Goal: Transaction & Acquisition: Purchase product/service

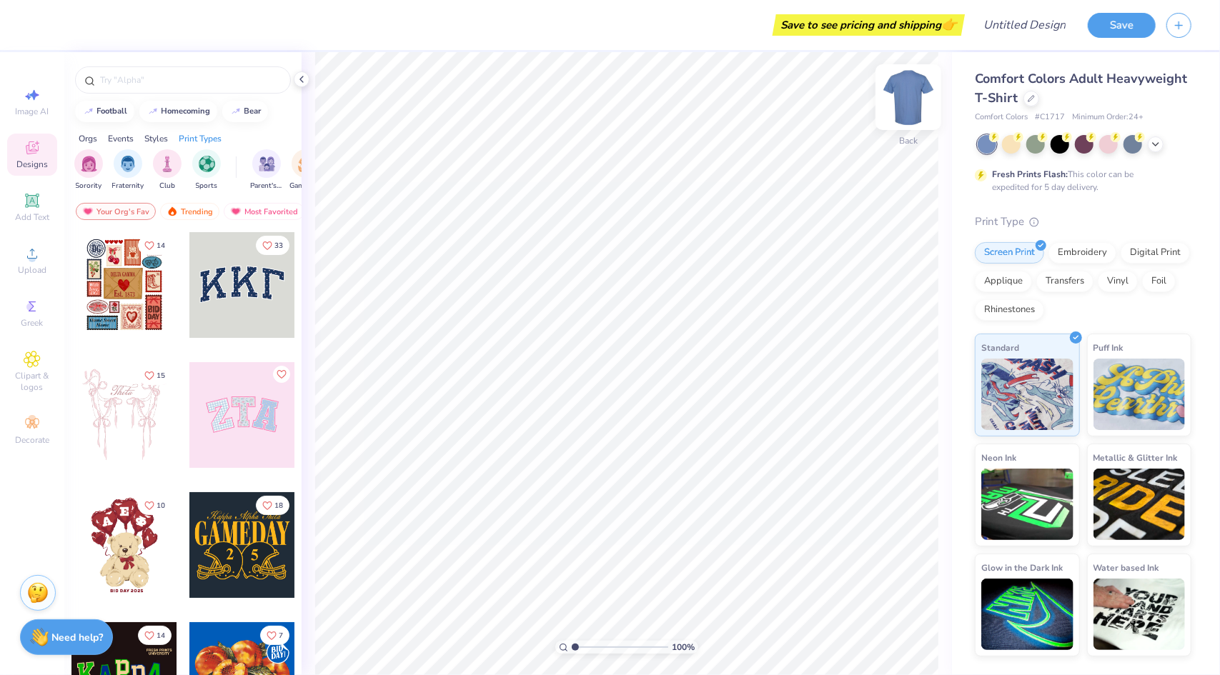
click at [916, 101] on img at bounding box center [908, 97] width 57 height 57
click at [908, 80] on img at bounding box center [908, 97] width 57 height 57
click at [1028, 104] on div at bounding box center [1032, 97] width 16 height 16
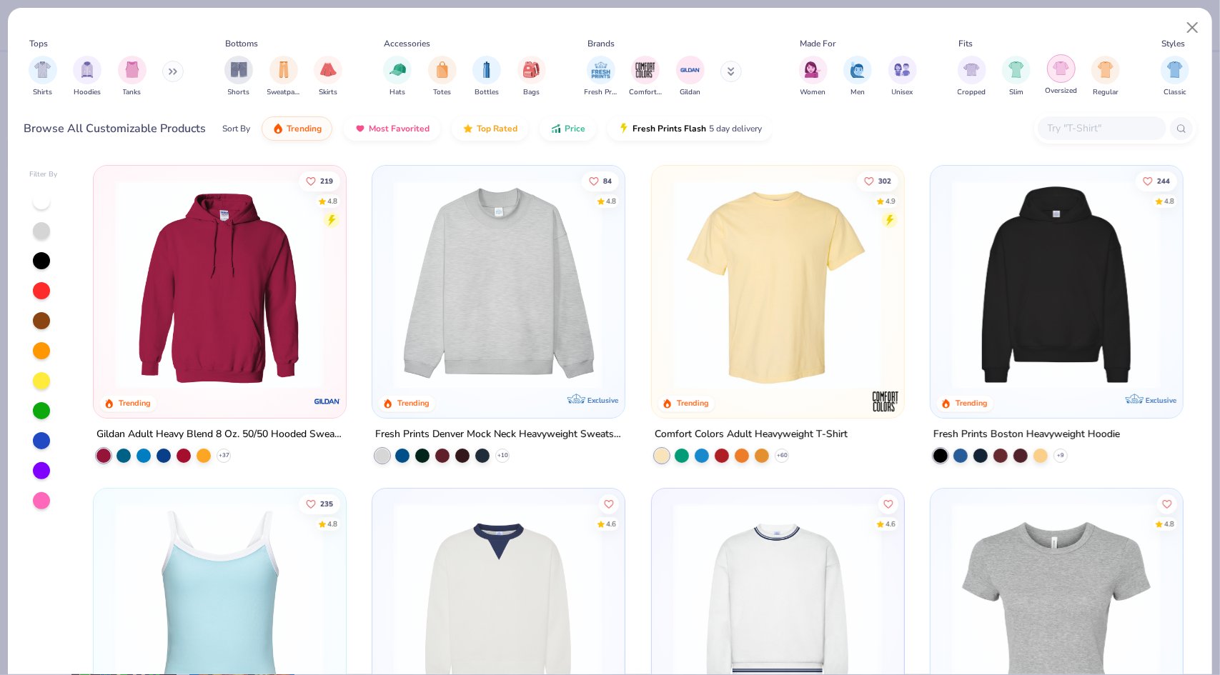
click at [1068, 78] on div "filter for Oversized" at bounding box center [1061, 68] width 29 height 29
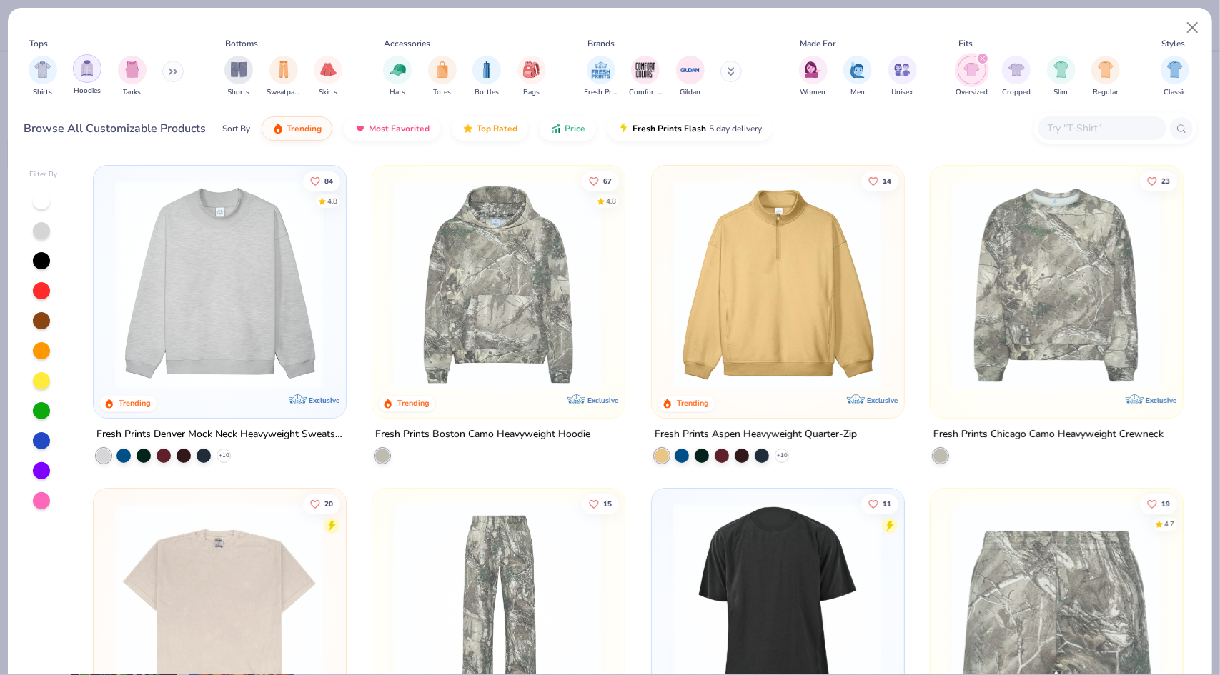
click at [91, 73] on img "filter for Hoodies" at bounding box center [87, 68] width 16 height 16
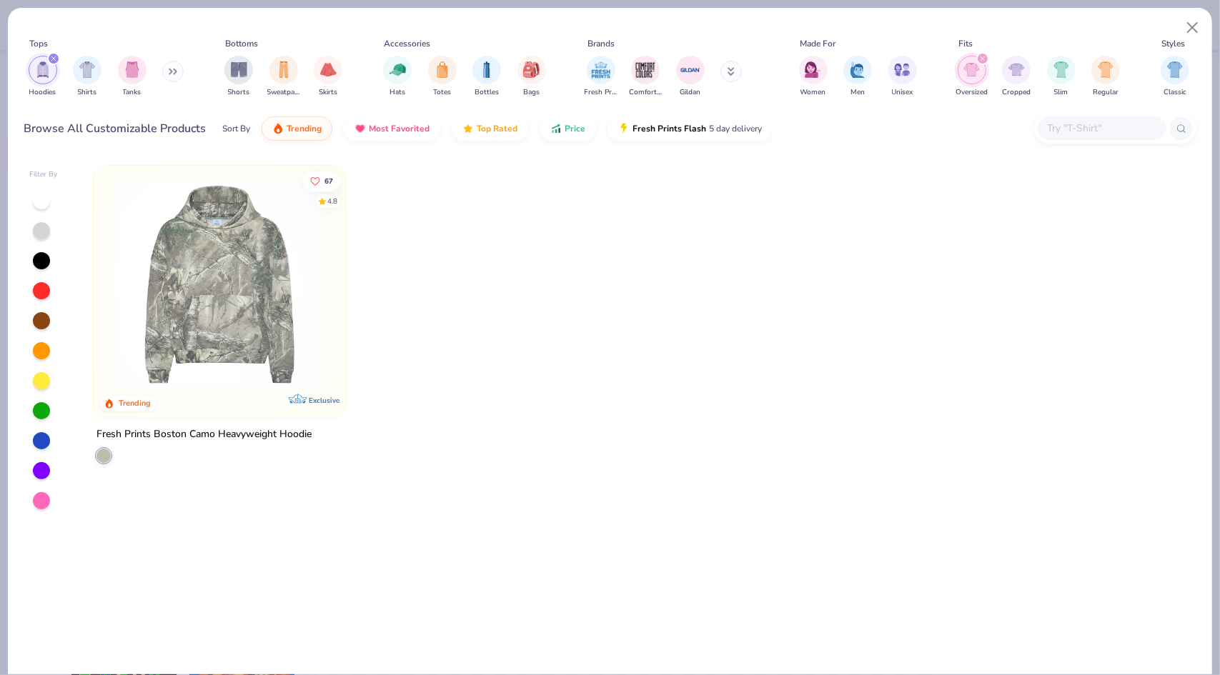
click at [982, 59] on icon "filter for Oversized" at bounding box center [983, 58] width 4 height 4
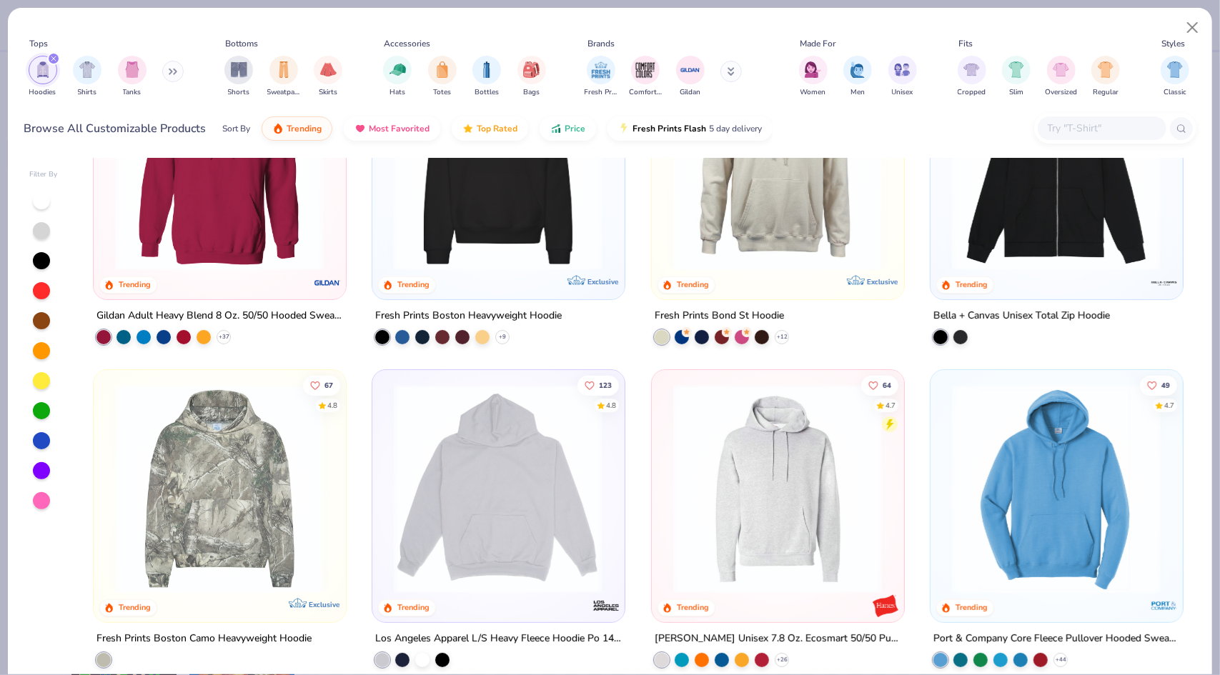
scroll to position [1, 0]
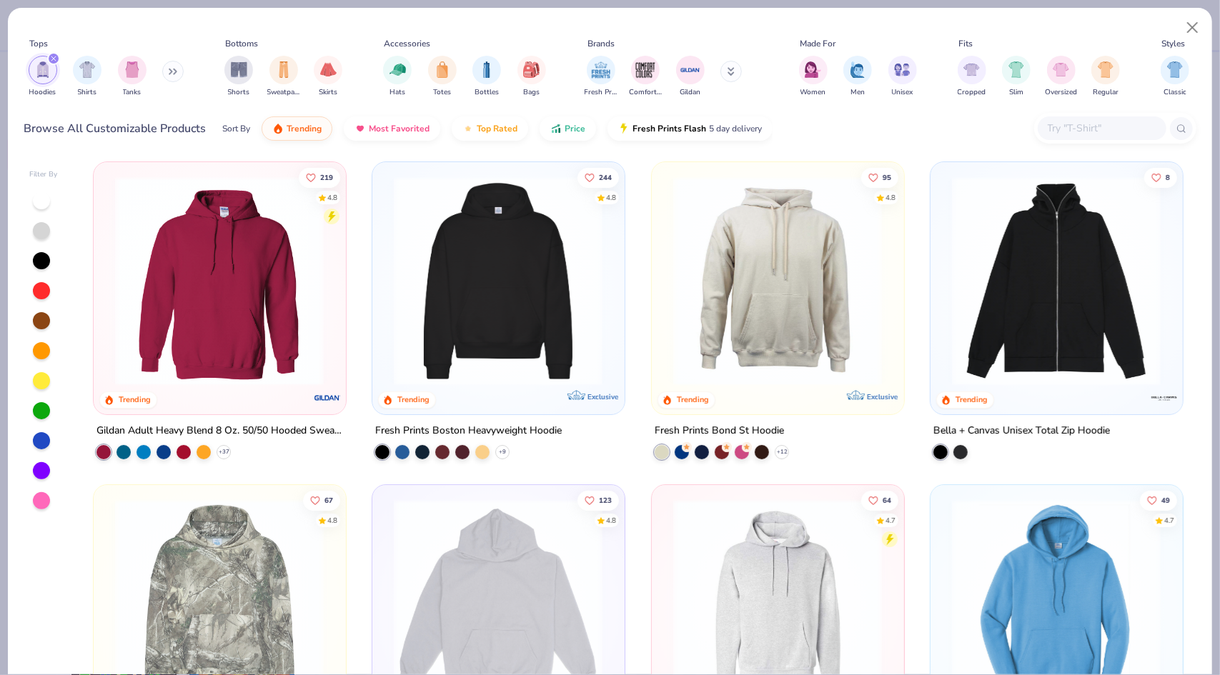
click at [502, 319] on div "219 4.8 Trending Gildan Adult Heavy Blend 8 Oz. 50/50 Hooded Sweatshirt + 37 24…" at bounding box center [638, 416] width 1118 height 517
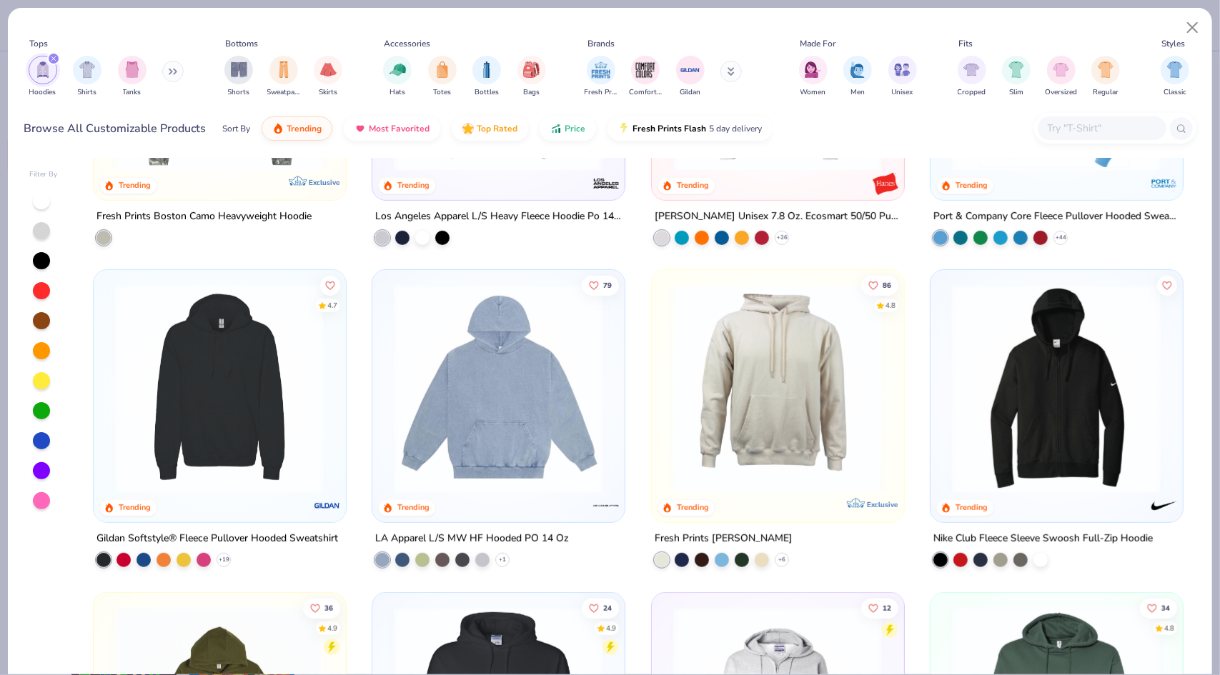
scroll to position [542, 0]
click at [455, 552] on div at bounding box center [462, 557] width 14 height 14
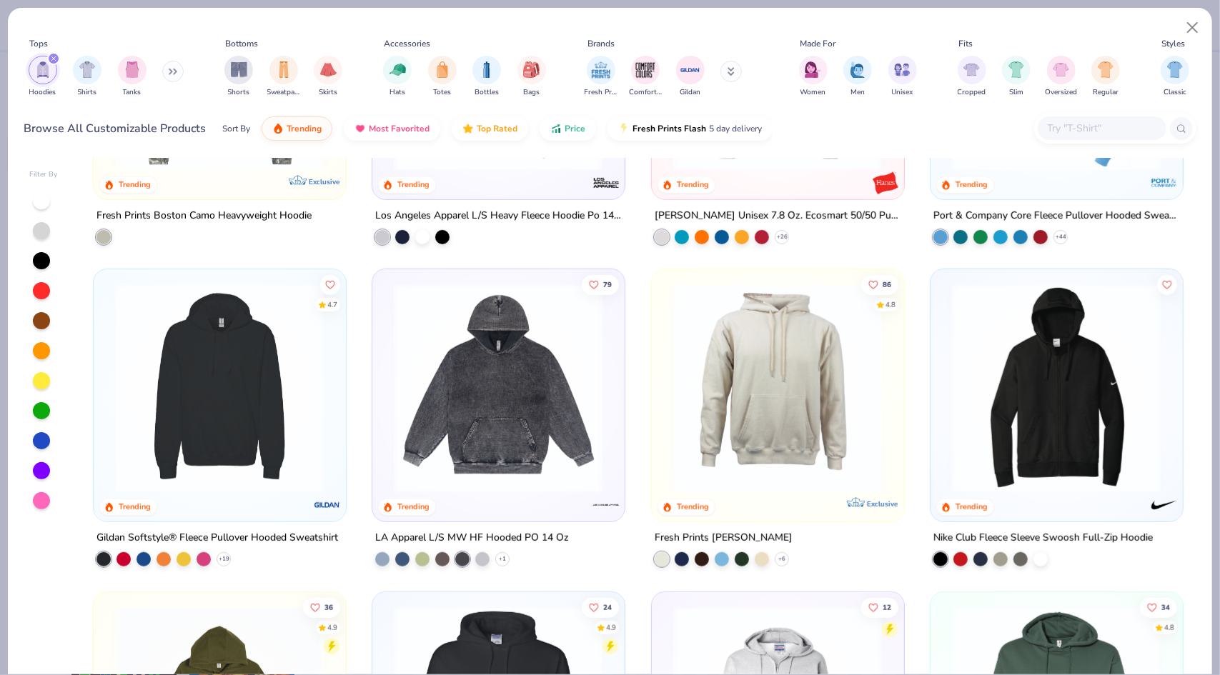
click at [497, 378] on img at bounding box center [499, 388] width 224 height 209
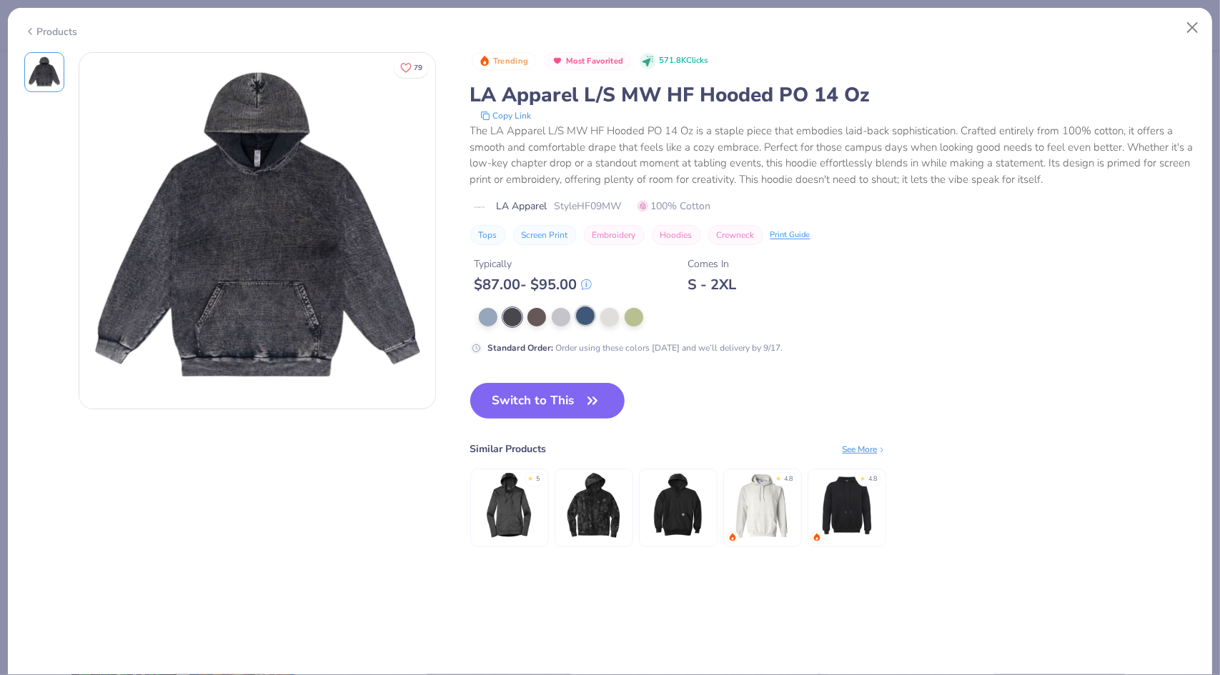
click at [592, 317] on div at bounding box center [585, 316] width 19 height 19
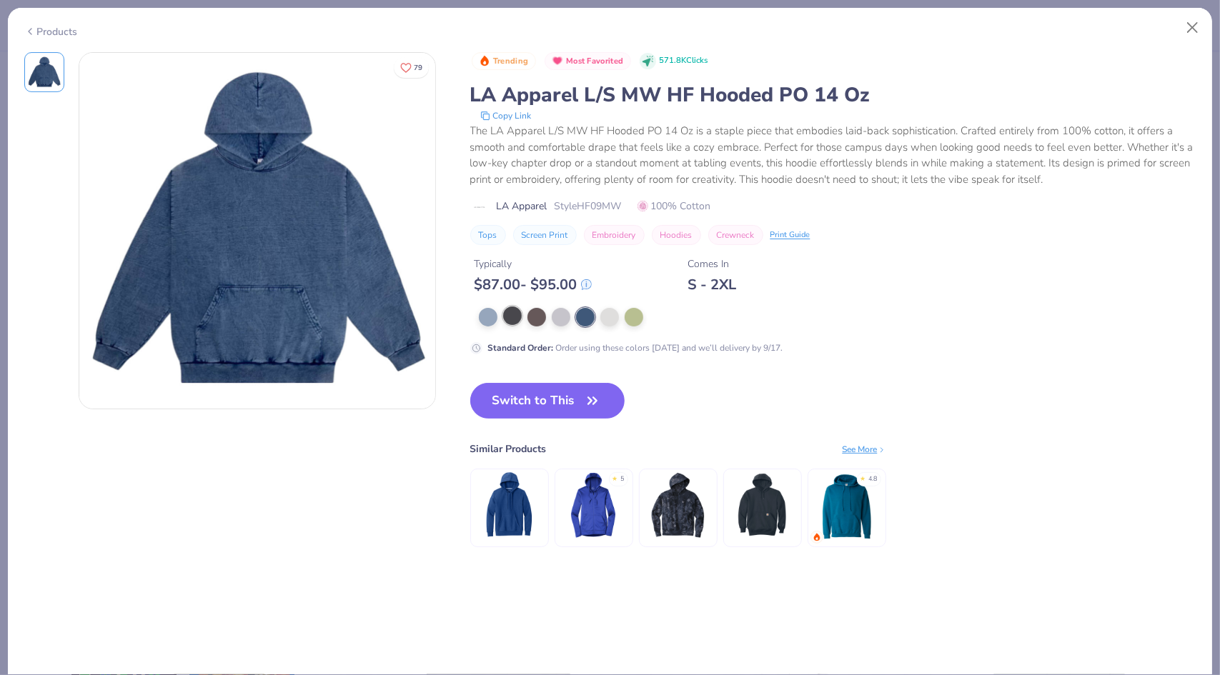
click at [513, 318] on div at bounding box center [512, 316] width 19 height 19
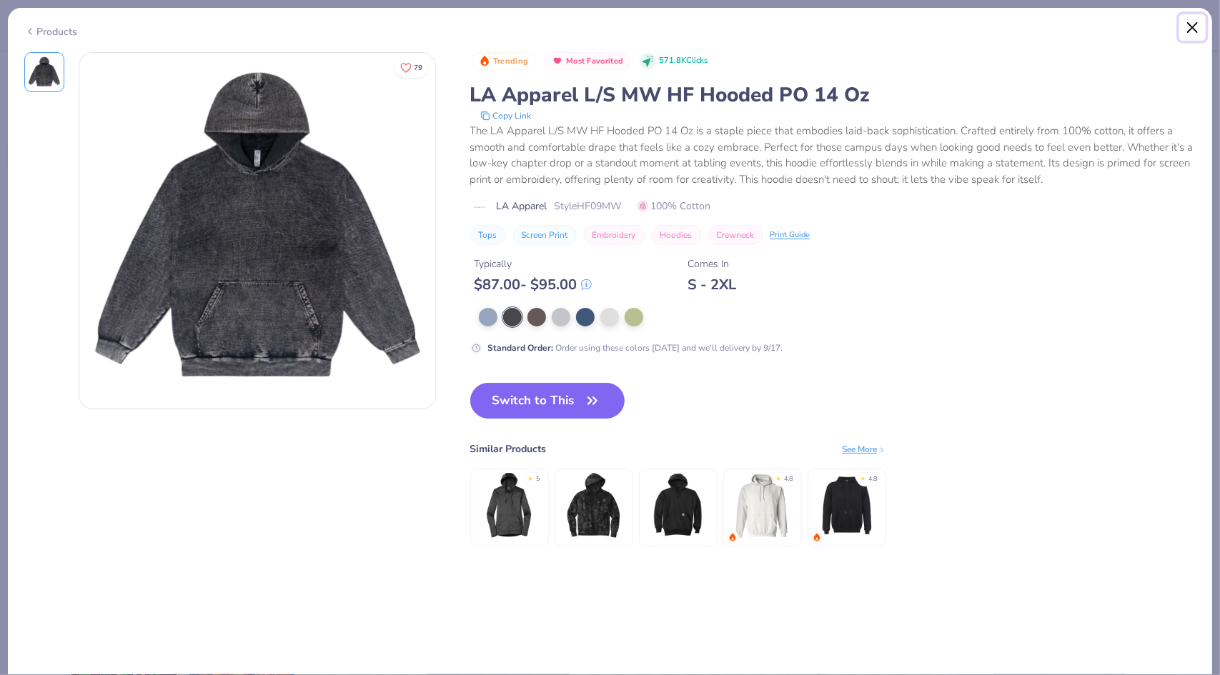
click at [1198, 25] on button "Close" at bounding box center [1192, 27] width 27 height 27
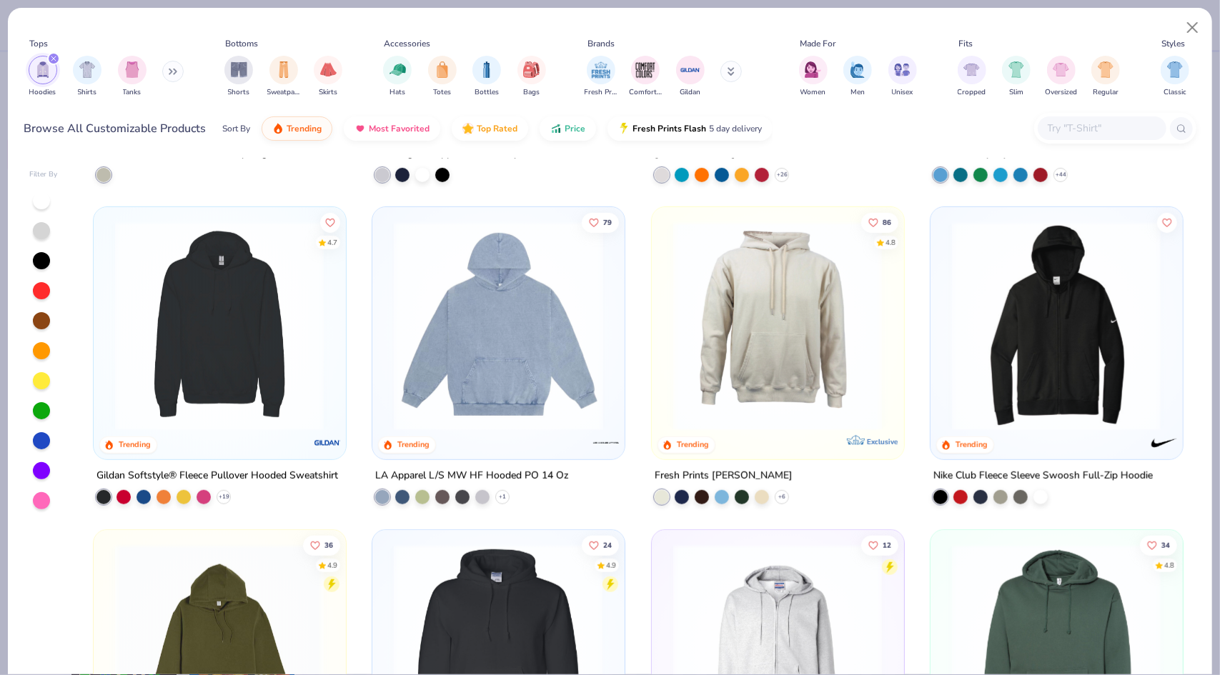
scroll to position [603, 0]
click at [592, 433] on img at bounding box center [606, 443] width 29 height 29
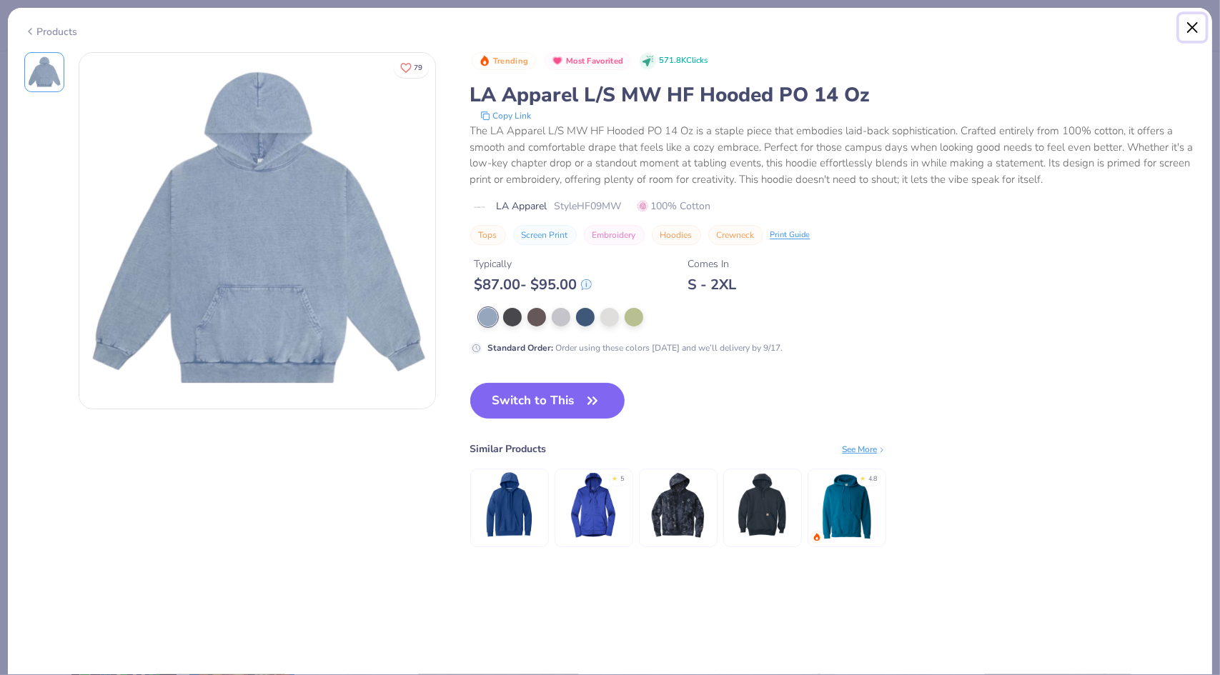
click at [1188, 29] on button "Close" at bounding box center [1192, 27] width 27 height 27
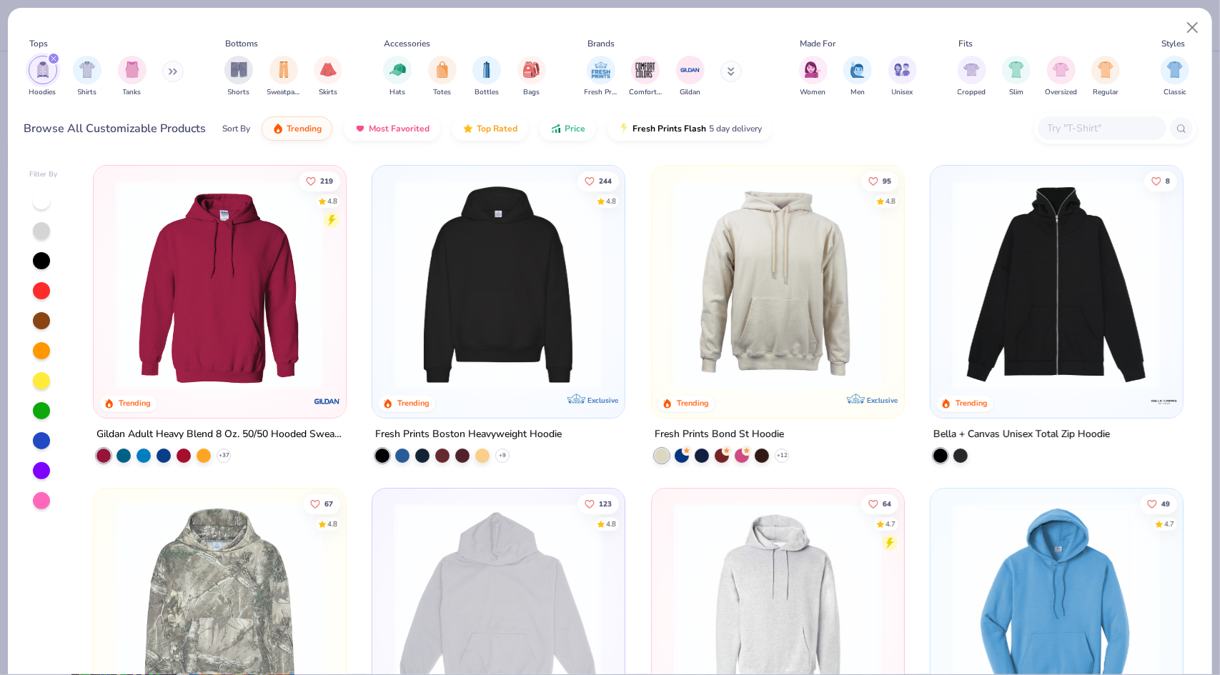
click at [482, 327] on img at bounding box center [498, 284] width 223 height 209
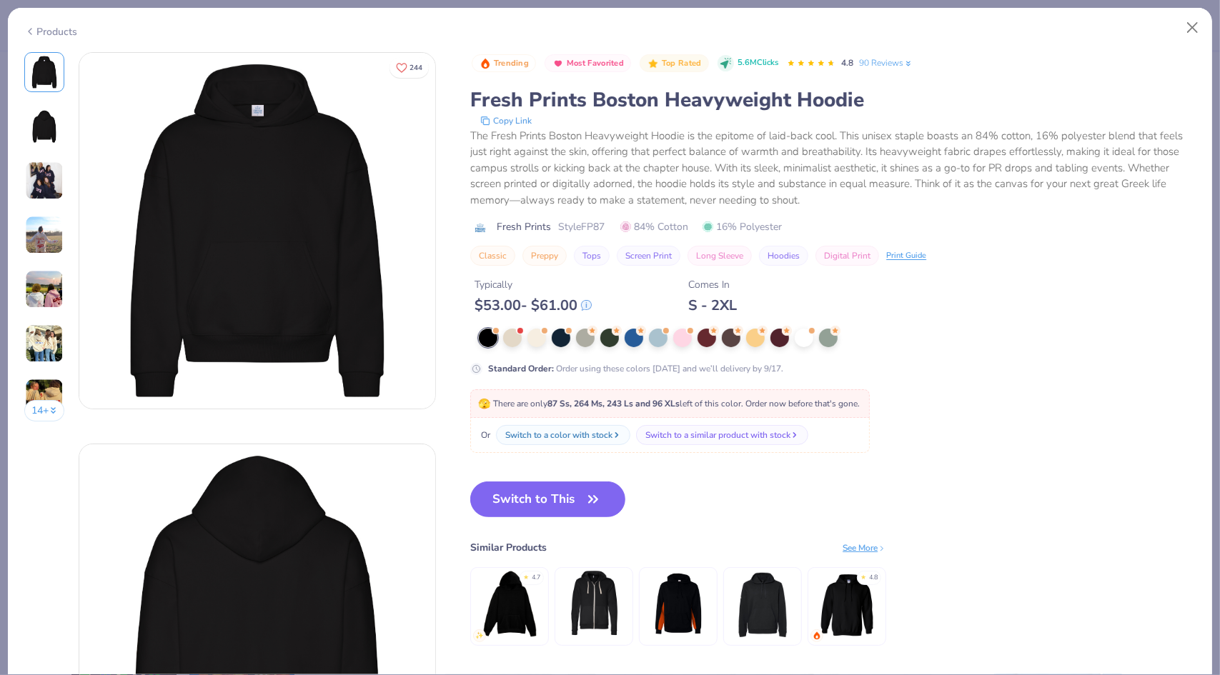
click at [30, 132] on img at bounding box center [44, 126] width 34 height 34
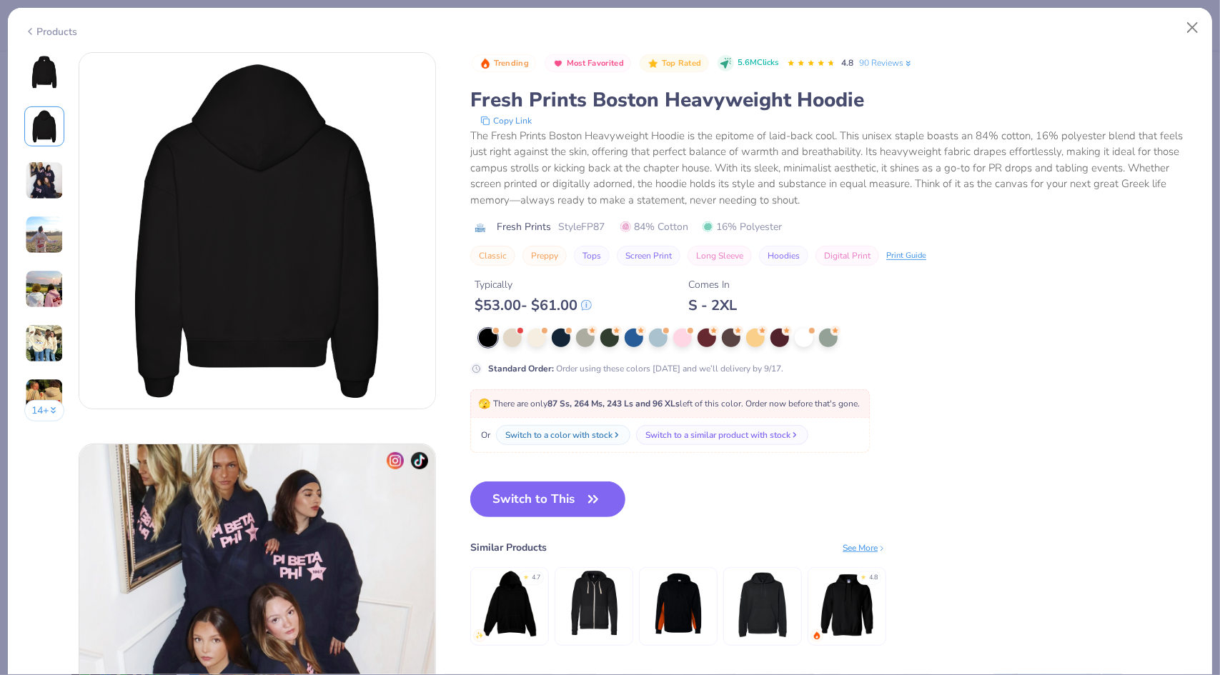
click at [46, 186] on img at bounding box center [44, 181] width 39 height 39
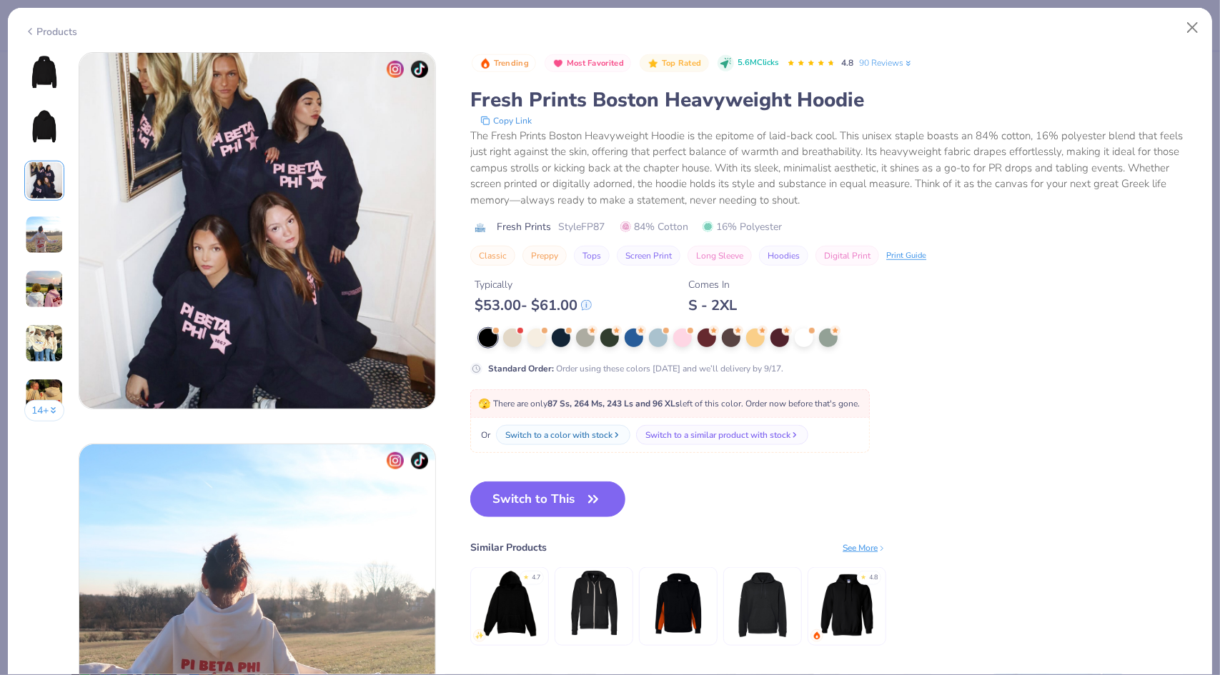
click at [41, 222] on img at bounding box center [44, 235] width 39 height 39
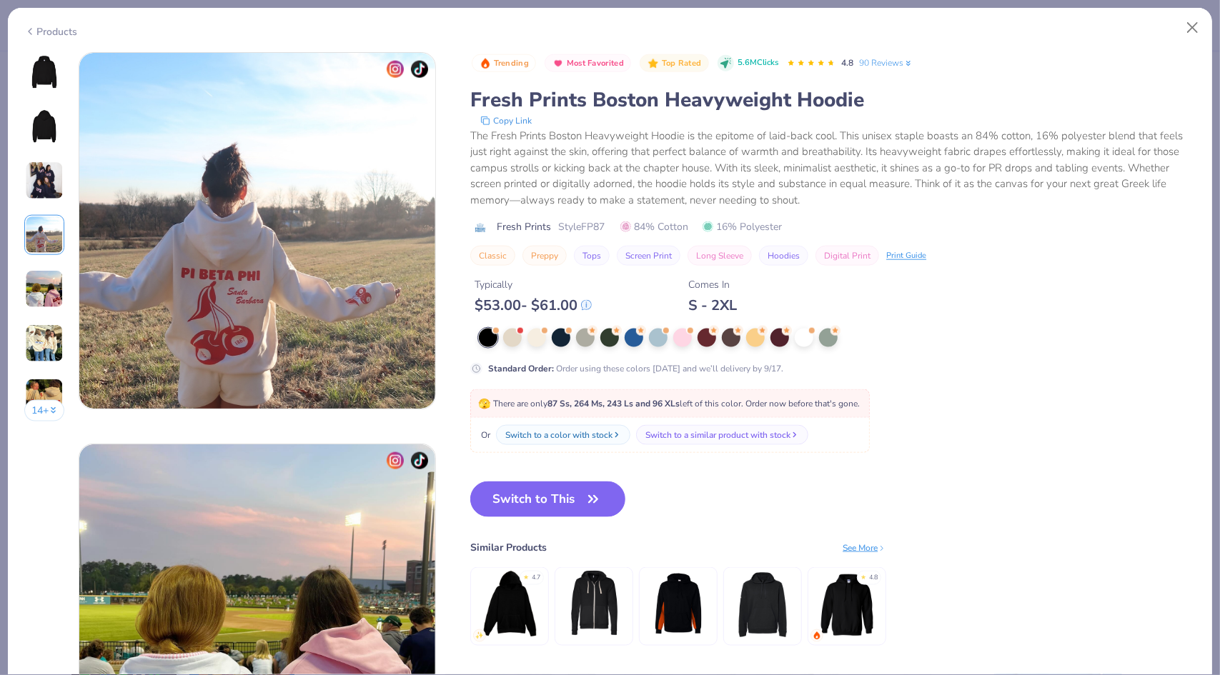
click at [31, 279] on img at bounding box center [44, 289] width 39 height 39
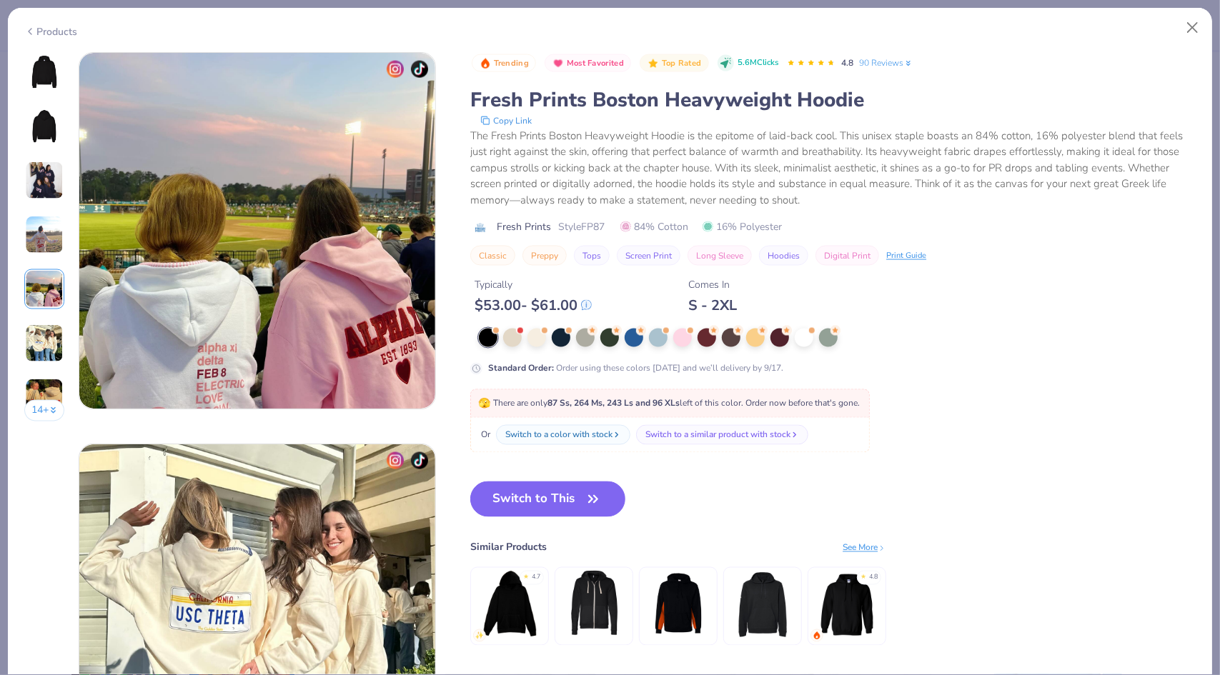
click at [41, 82] on img at bounding box center [44, 72] width 34 height 34
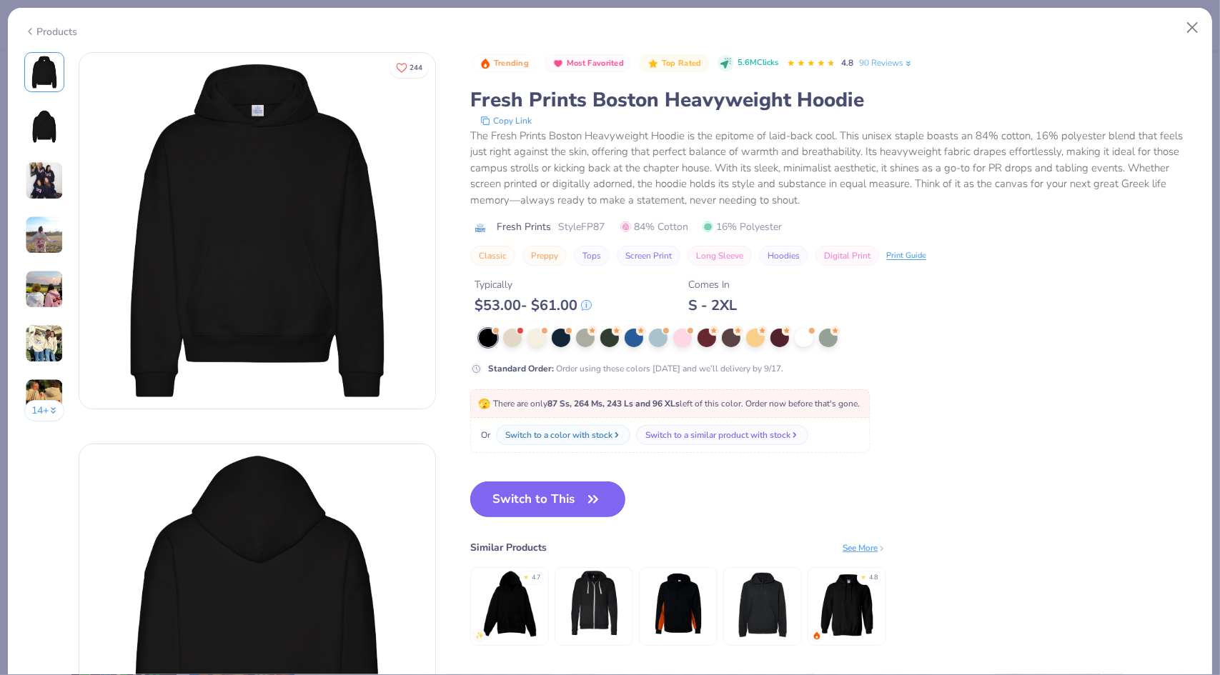
click at [553, 488] on button "Switch to This" at bounding box center [547, 500] width 155 height 36
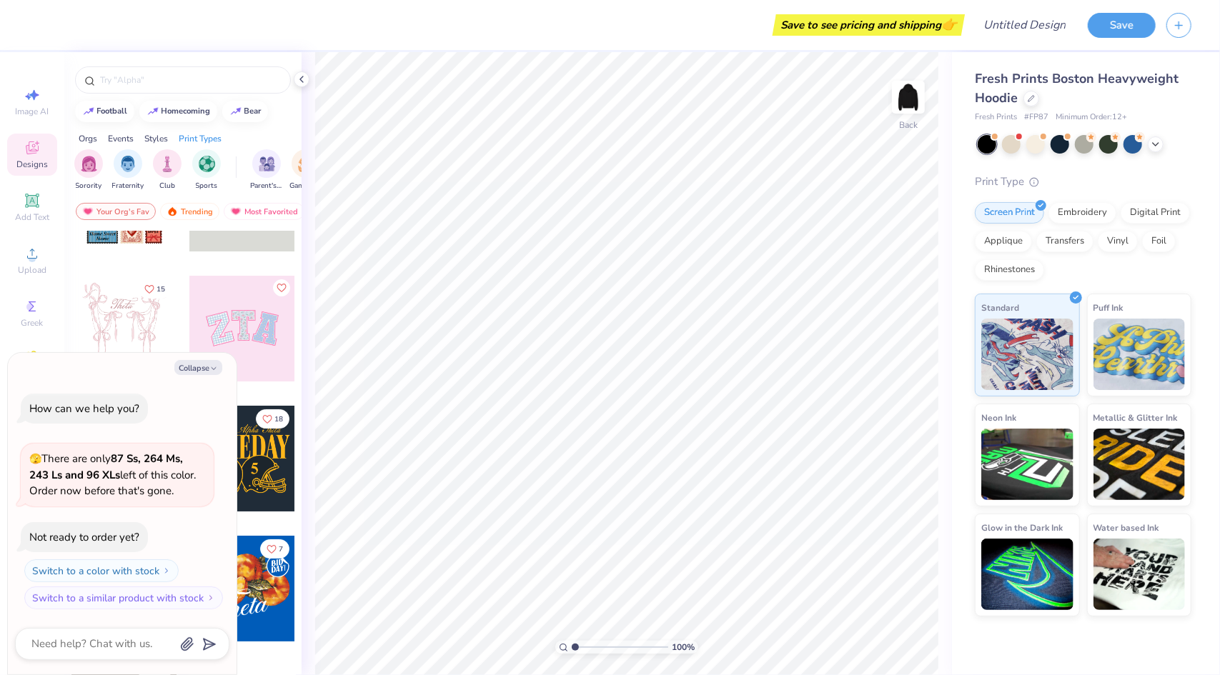
scroll to position [87, 0]
click at [197, 369] on button "Collapse" at bounding box center [198, 367] width 48 height 15
type textarea "x"
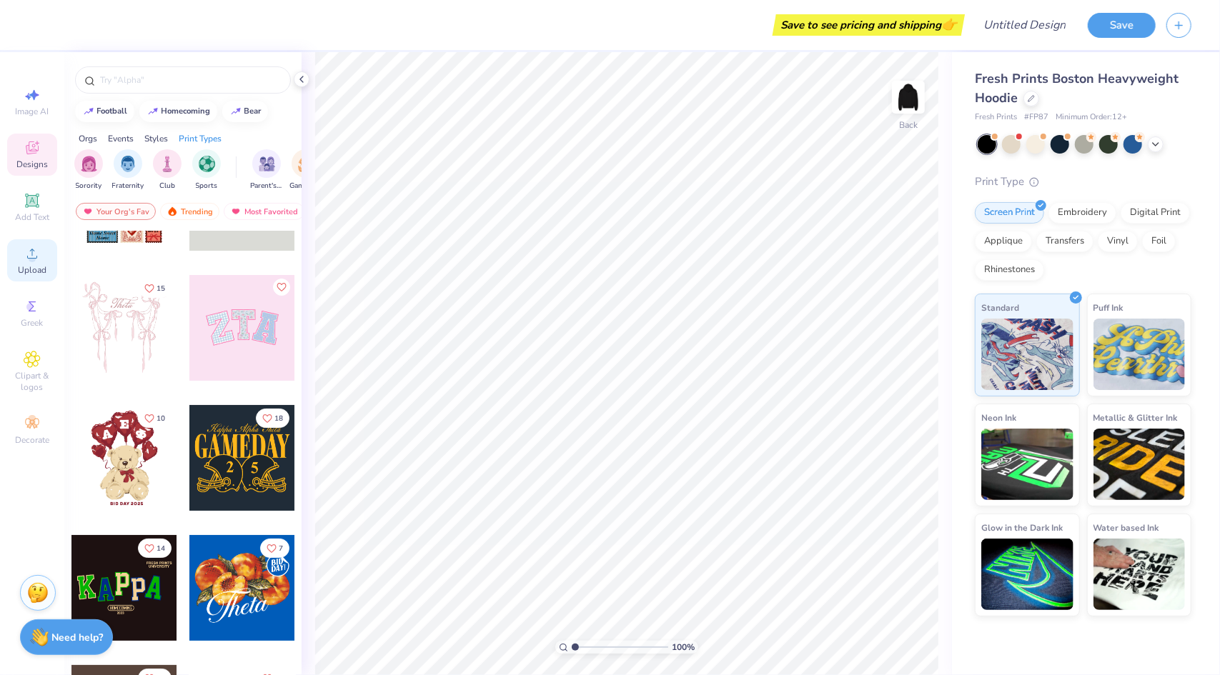
click at [39, 274] on span "Upload" at bounding box center [32, 269] width 29 height 11
drag, startPoint x: 21, startPoint y: 318, endPoint x: 20, endPoint y: 249, distance: 68.6
click at [20, 249] on div "Image AI Designs Add Text Upload Greek Clipart & logos Decorate" at bounding box center [32, 266] width 50 height 371
click at [27, 252] on icon at bounding box center [32, 253] width 17 height 17
click at [1076, 217] on div "Embroidery" at bounding box center [1083, 210] width 68 height 21
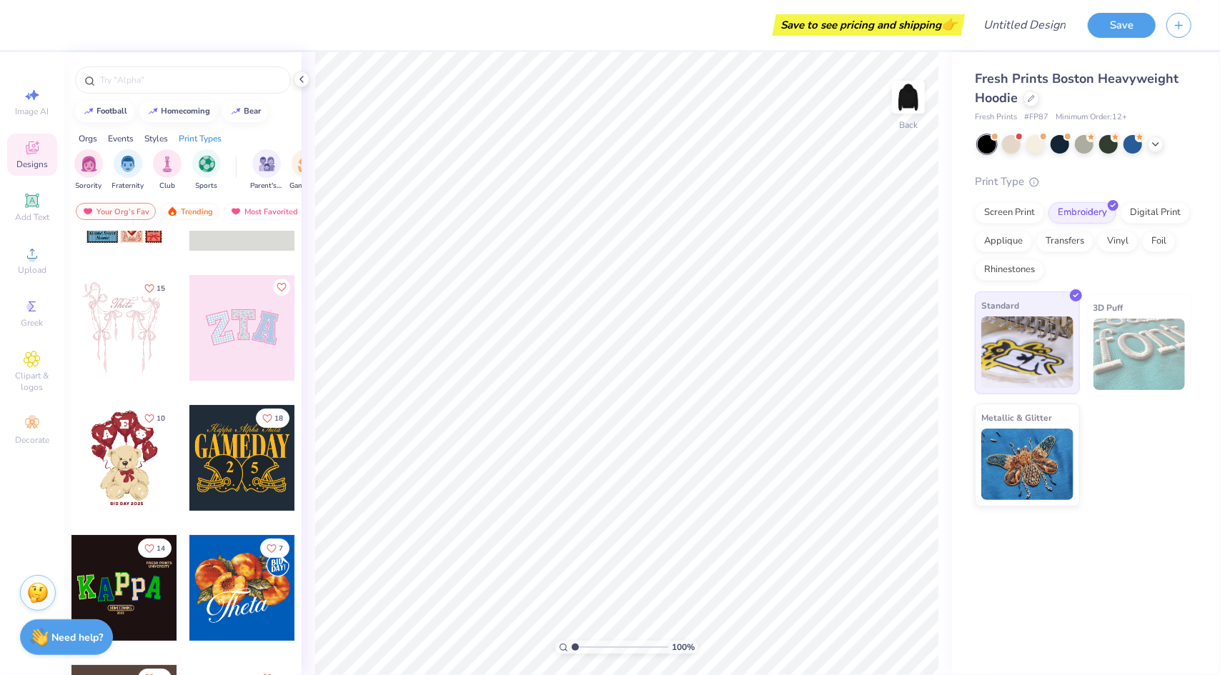
click at [1045, 352] on img at bounding box center [1027, 352] width 92 height 71
click at [1168, 351] on img at bounding box center [1140, 354] width 92 height 71
click at [1029, 352] on img at bounding box center [1027, 352] width 92 height 71
